Goal: Task Accomplishment & Management: Use online tool/utility

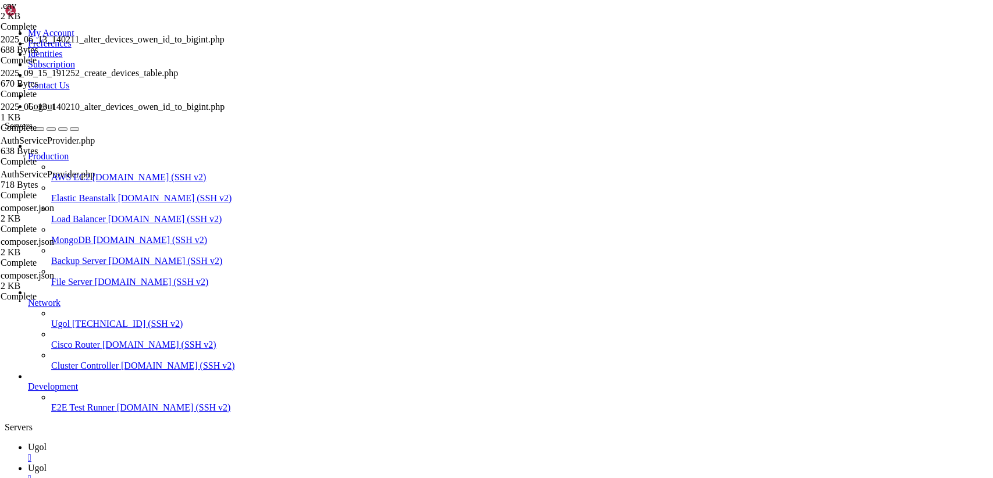
scroll to position [5, 1]
click at [28, 463] on icon at bounding box center [28, 468] width 0 height 10
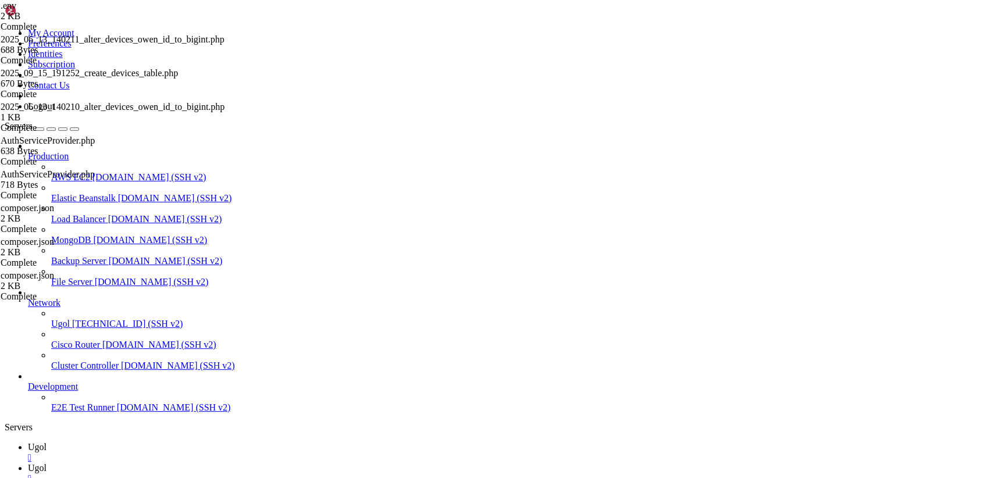
type input "/var/www/my-old-laravel-app/resources/views"
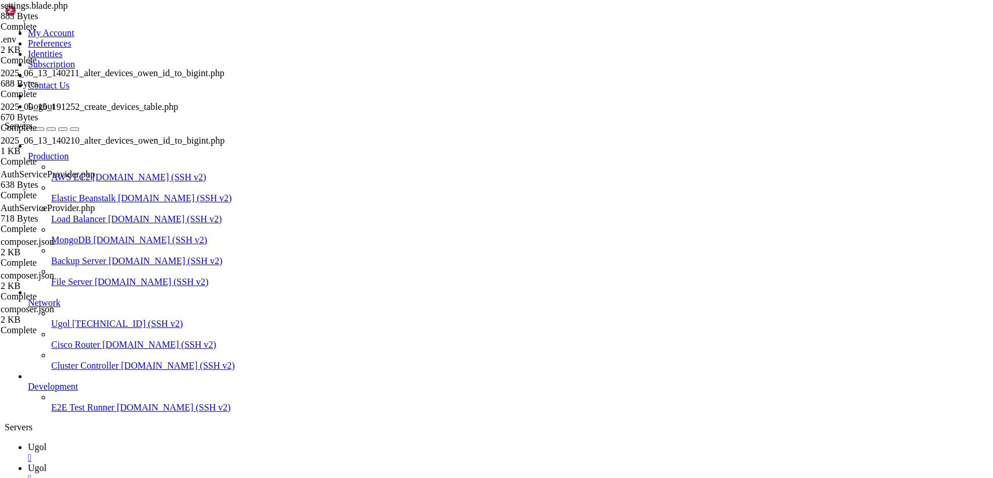
click at [176, 442] on link "Ugol " at bounding box center [508, 452] width 961 height 21
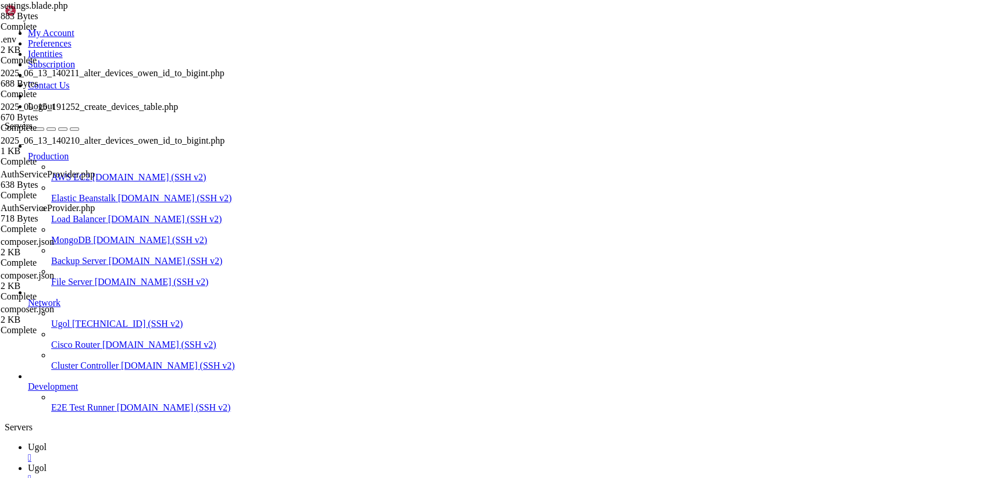
drag, startPoint x: 257, startPoint y: 1064, endPoint x: 289, endPoint y: 988, distance: 82.7
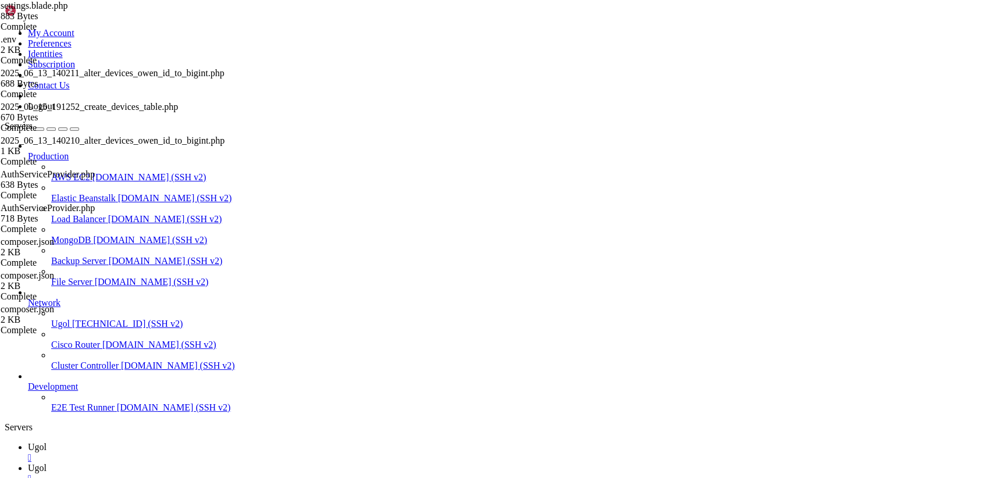
scroll to position [14905, 0]
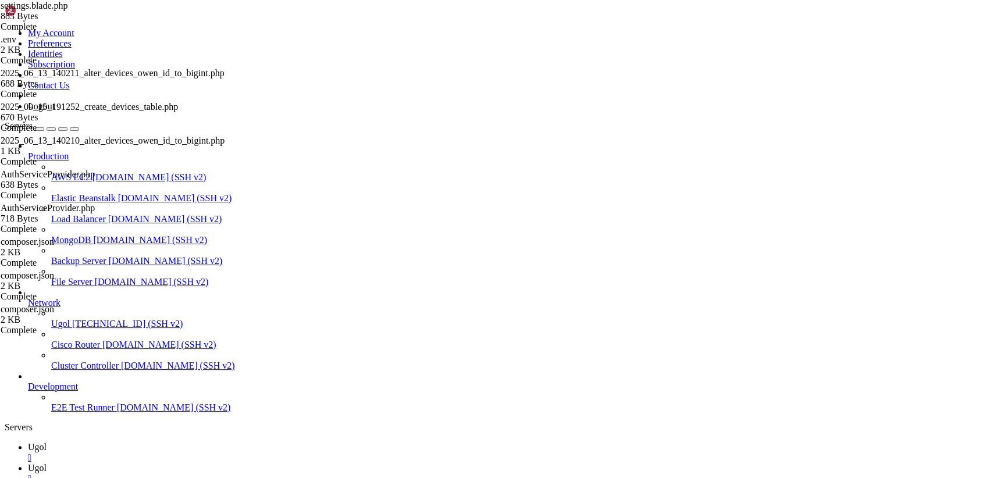
scroll to position [15439, 0]
drag, startPoint x: 113, startPoint y: 1049, endPoint x: 30, endPoint y: 977, distance: 109.7
drag, startPoint x: 9, startPoint y: 960, endPoint x: 56, endPoint y: 970, distance: 48.7
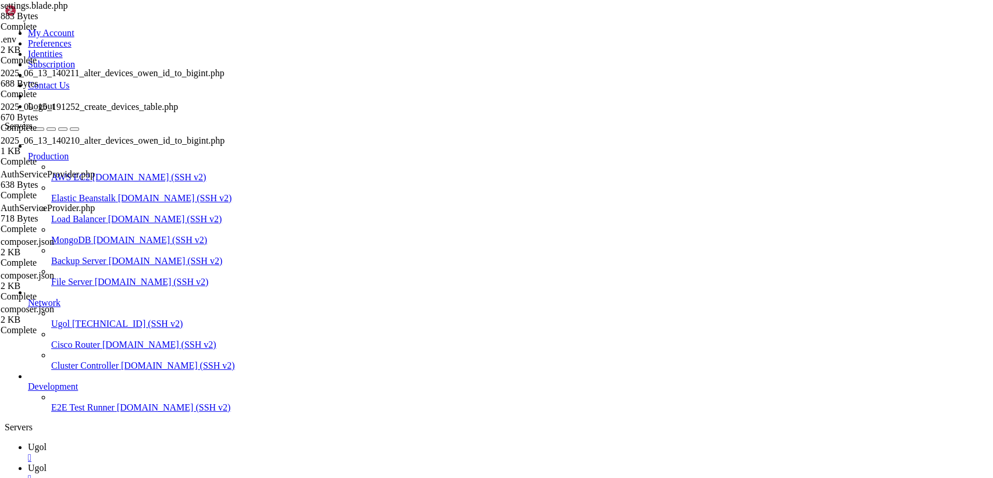
drag, startPoint x: 238, startPoint y: 1064, endPoint x: 11, endPoint y: 954, distance: 252.1
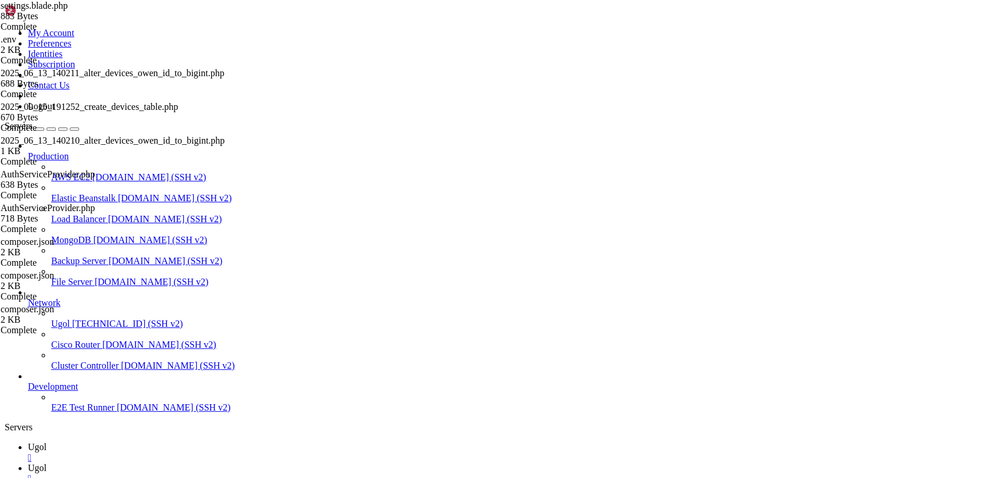
drag, startPoint x: 237, startPoint y: 1057, endPoint x: 9, endPoint y: 1007, distance: 233.4
drag, startPoint x: 9, startPoint y: 1007, endPoint x: 229, endPoint y: 1064, distance: 227.2
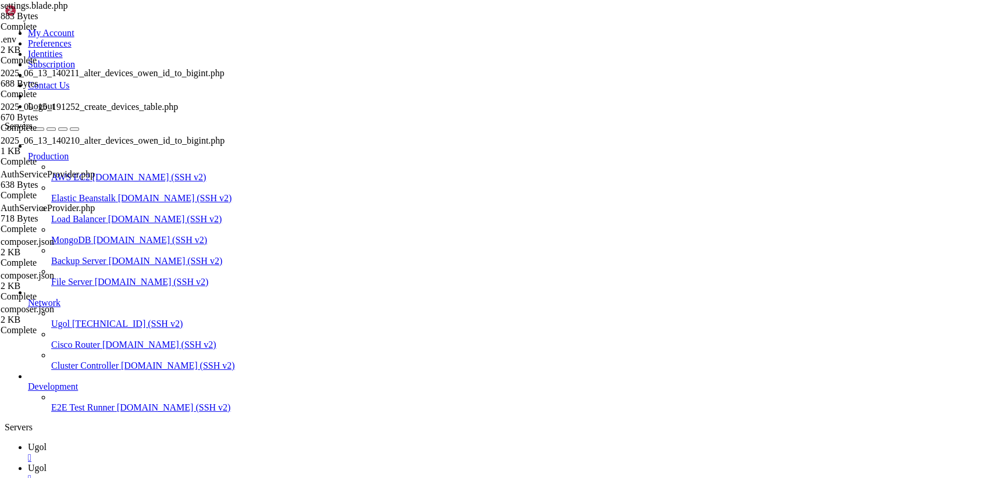
scroll to position [15509, 0]
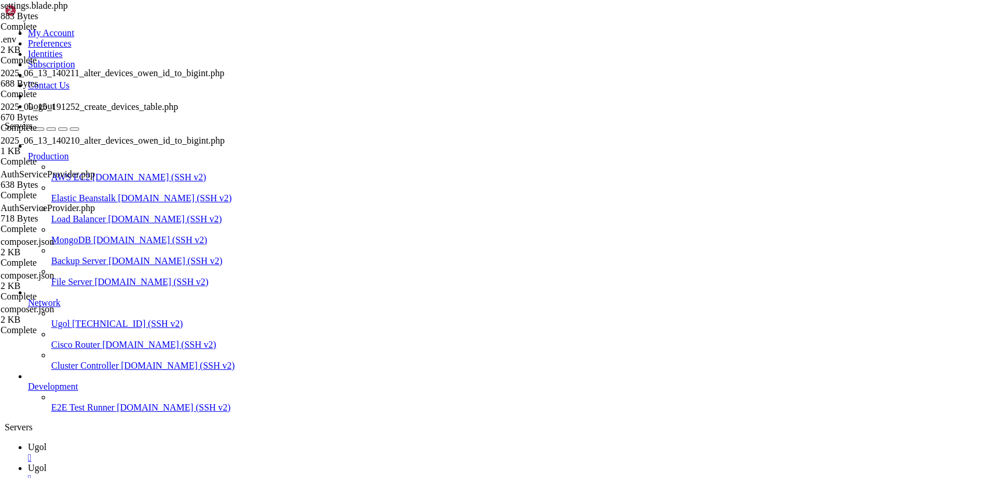
scroll to position [15706, 0]
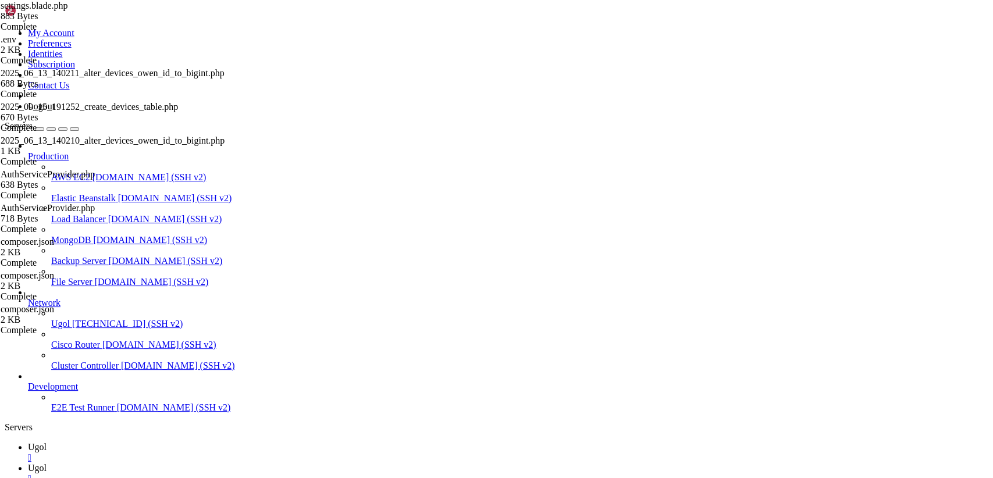
scroll to position [0, 0]
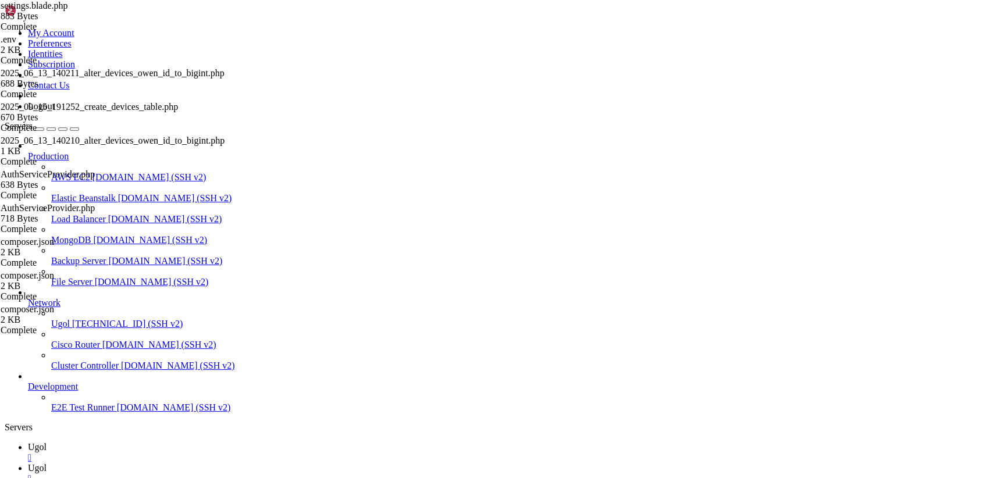
type input "/var/www/my-old-laravel-app"
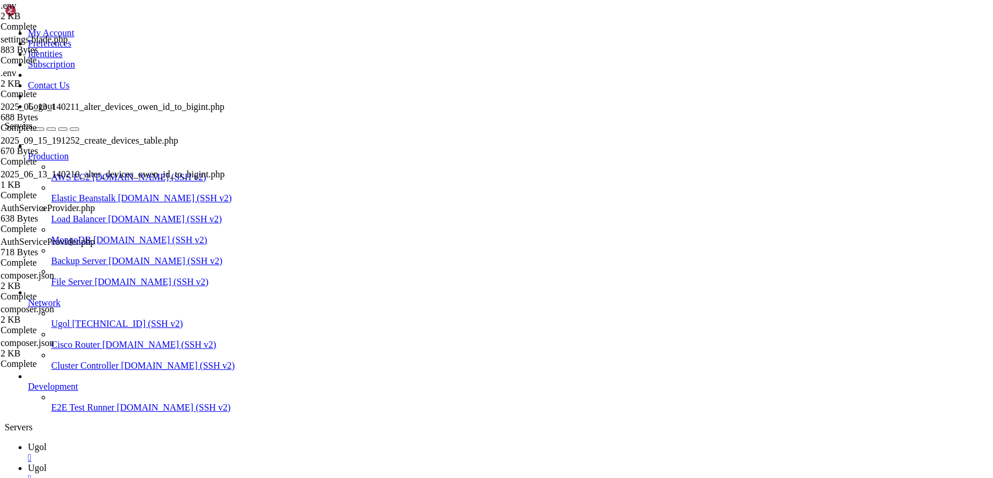
drag, startPoint x: 290, startPoint y: 220, endPoint x: 217, endPoint y: 215, distance: 73.5
type textarea "DB_DATABASE=my_laravel_database"
click at [28, 442] on icon at bounding box center [28, 447] width 0 height 10
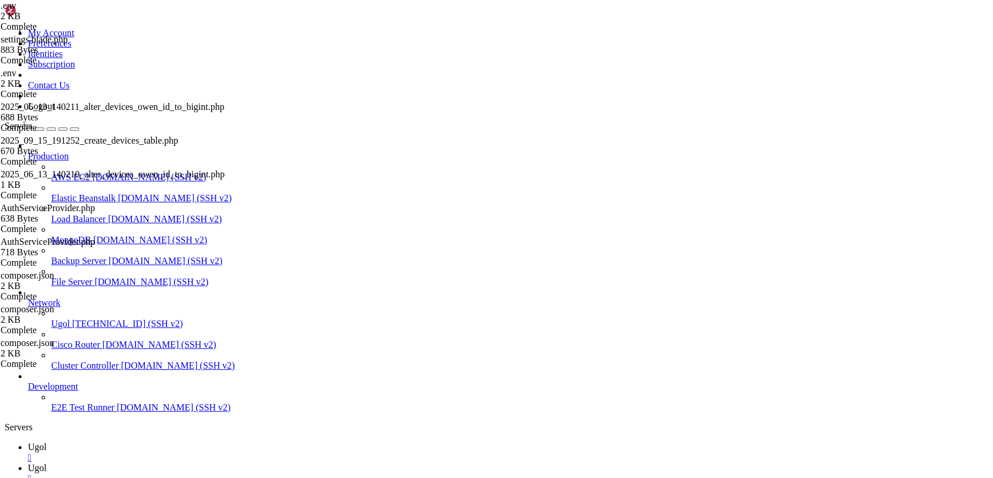
scroll to position [15755, 0]
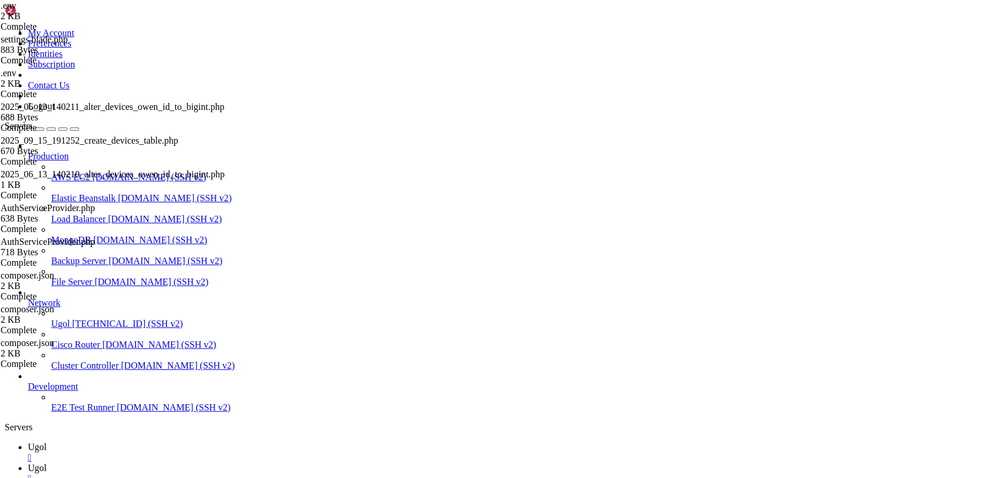
drag, startPoint x: 10, startPoint y: 821, endPoint x: 348, endPoint y: 1044, distance: 404.7
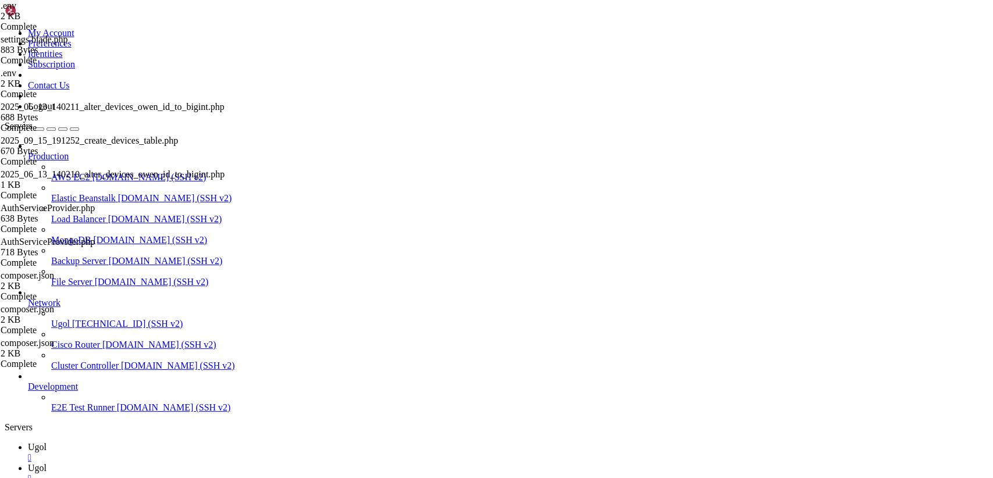
scroll to position [18011, 0]
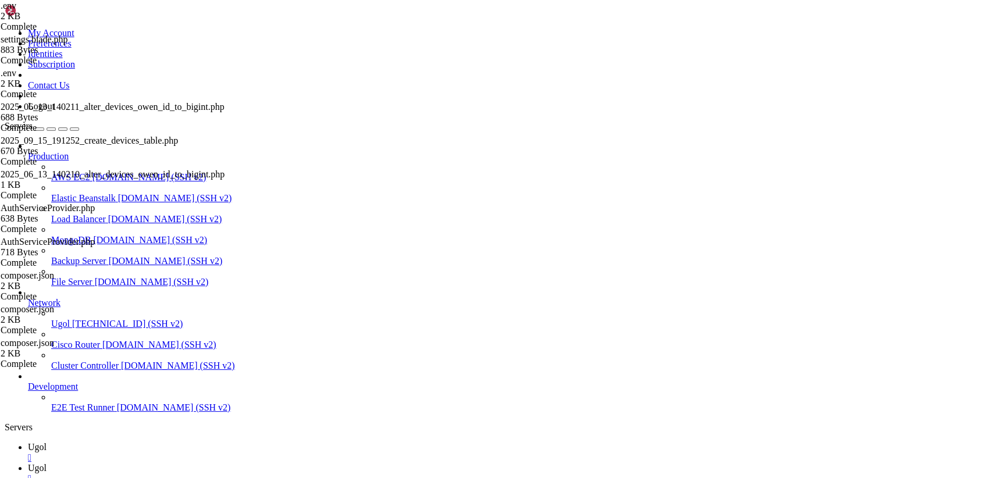
drag, startPoint x: 62, startPoint y: 1065, endPoint x: 10, endPoint y: 899, distance: 173.7
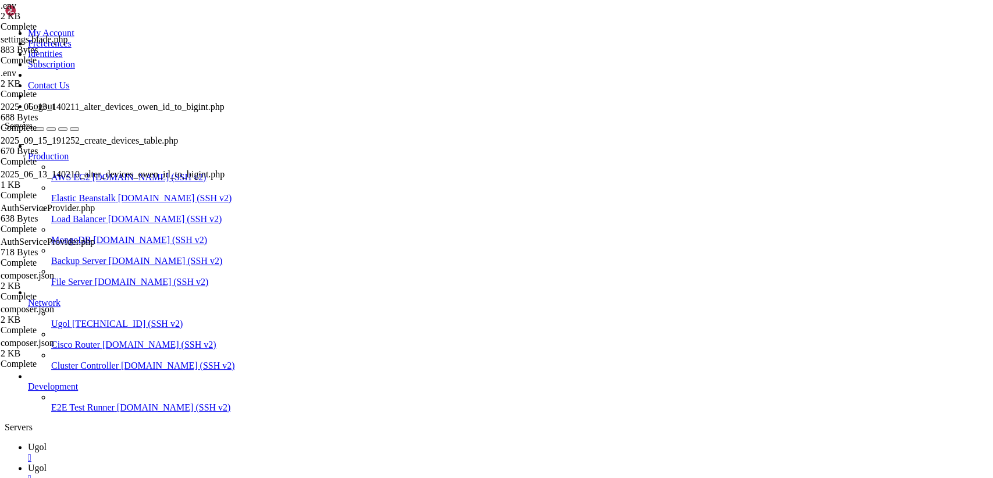
drag, startPoint x: 285, startPoint y: 1058, endPoint x: 12, endPoint y: 783, distance: 387.5
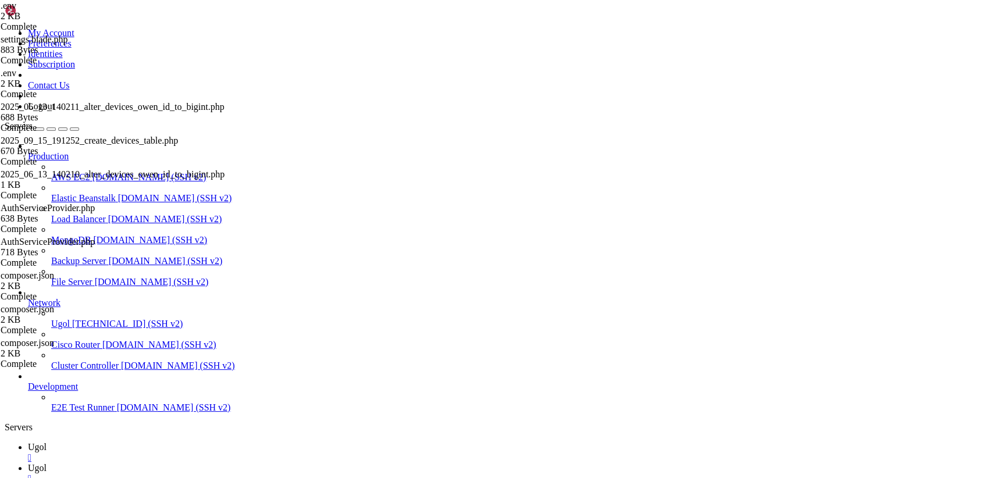
scroll to position [19880, 0]
drag, startPoint x: 416, startPoint y: 1064, endPoint x: -3, endPoint y: 1072, distance: 419.0
drag, startPoint x: 10, startPoint y: 1057, endPoint x: 396, endPoint y: 1064, distance: 385.2
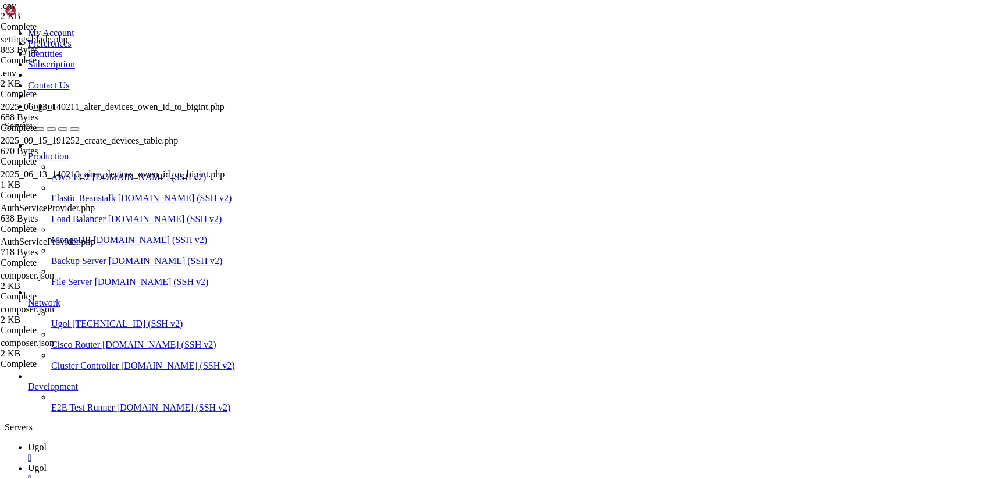
copy div "root@s1360875:/var/www/my-old-laravel-app# php artisan compare:params Выполнено…"
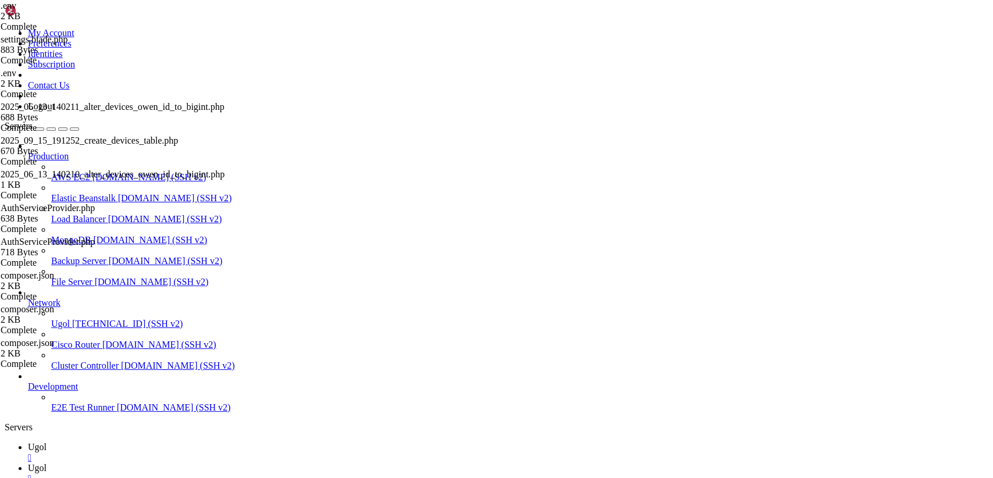
scroll to position [19930, 0]
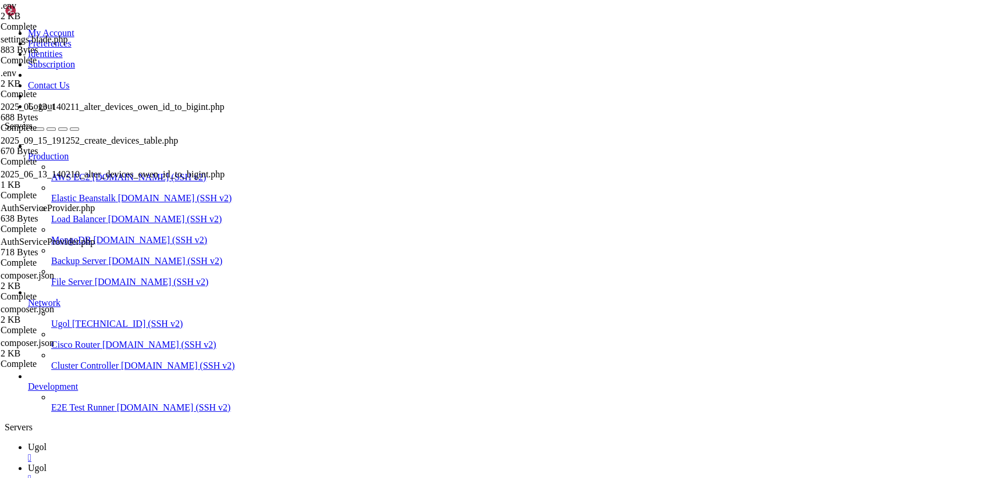
scroll to position [20385, 0]
drag, startPoint x: 41, startPoint y: 1060, endPoint x: 10, endPoint y: 951, distance: 113.2
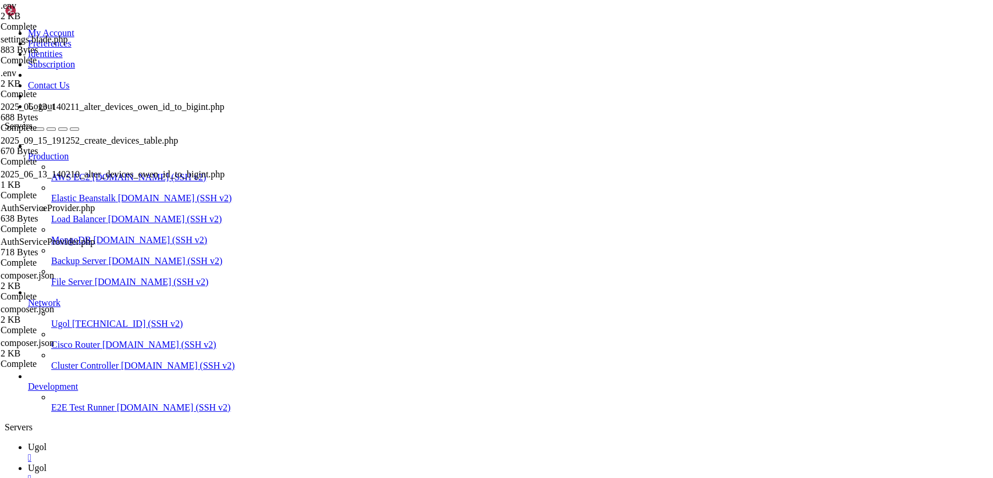
scroll to position [20533, 0]
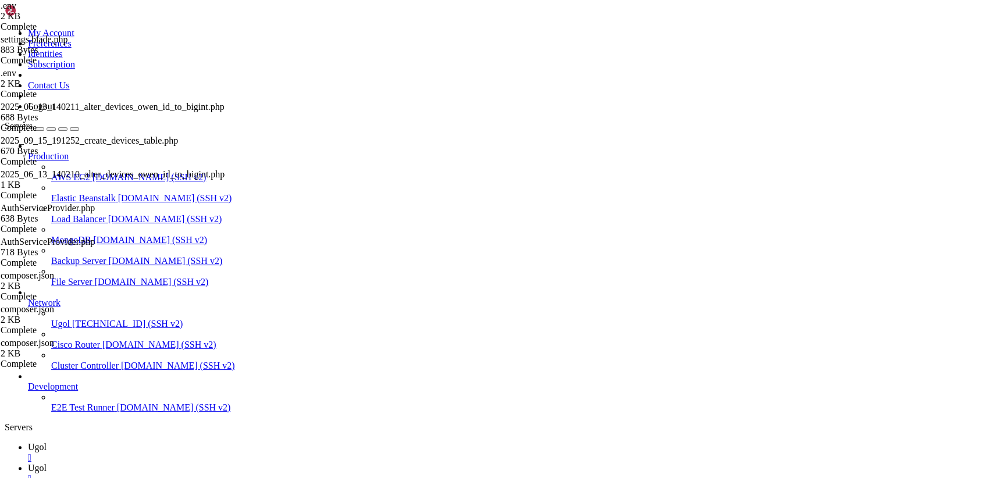
drag, startPoint x: 33, startPoint y: 1059, endPoint x: 13, endPoint y: 968, distance: 92.8
drag, startPoint x: 8, startPoint y: 944, endPoint x: 81, endPoint y: 1061, distance: 138.0
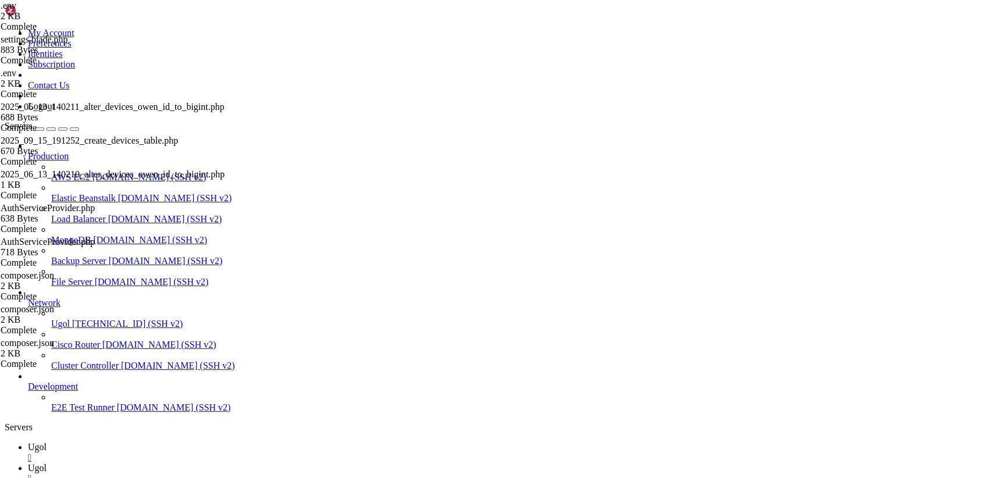
drag, startPoint x: 23, startPoint y: 1058, endPoint x: 10, endPoint y: 950, distance: 109.0
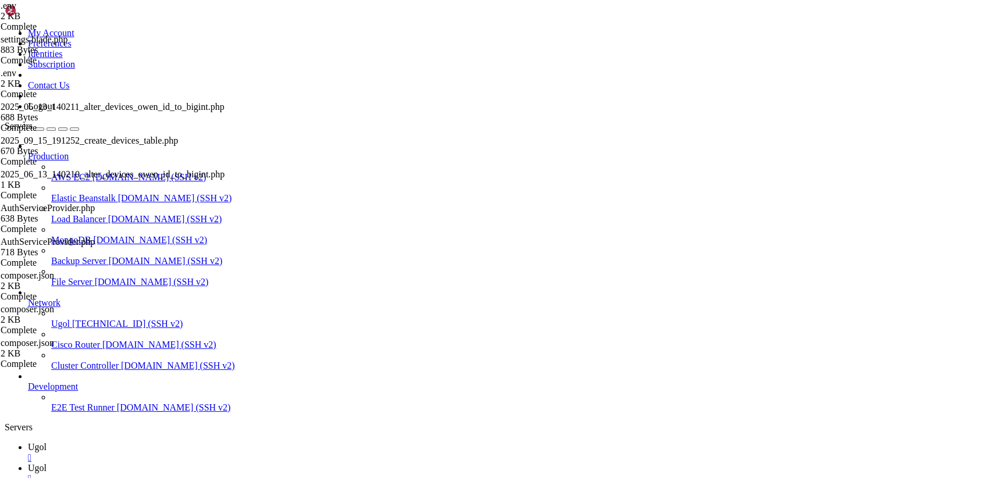
scroll to position [20889, 0]
drag, startPoint x: 33, startPoint y: 1063, endPoint x: 11, endPoint y: 834, distance: 229.7
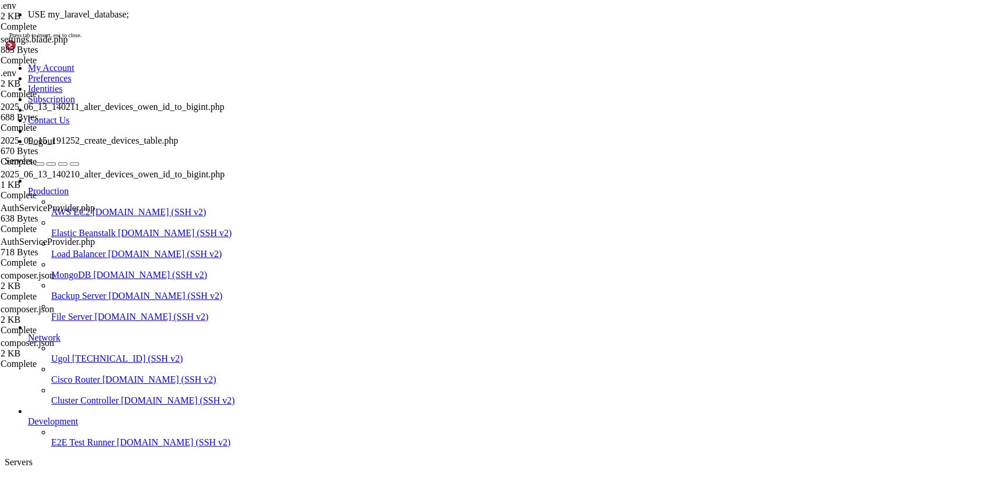
scroll to position [21107, 0]
